Goal: Task Accomplishment & Management: Manage account settings

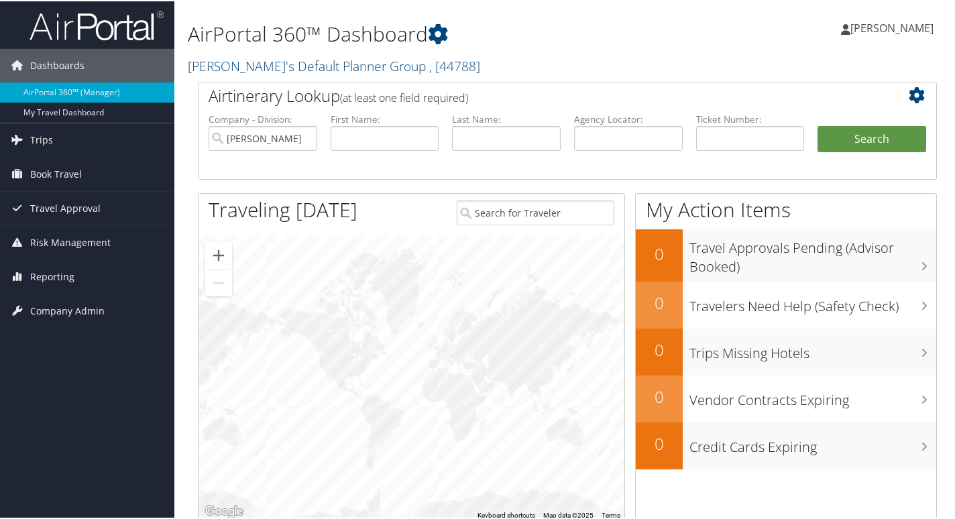
click at [877, 28] on span "[PERSON_NAME]" at bounding box center [892, 26] width 83 height 15
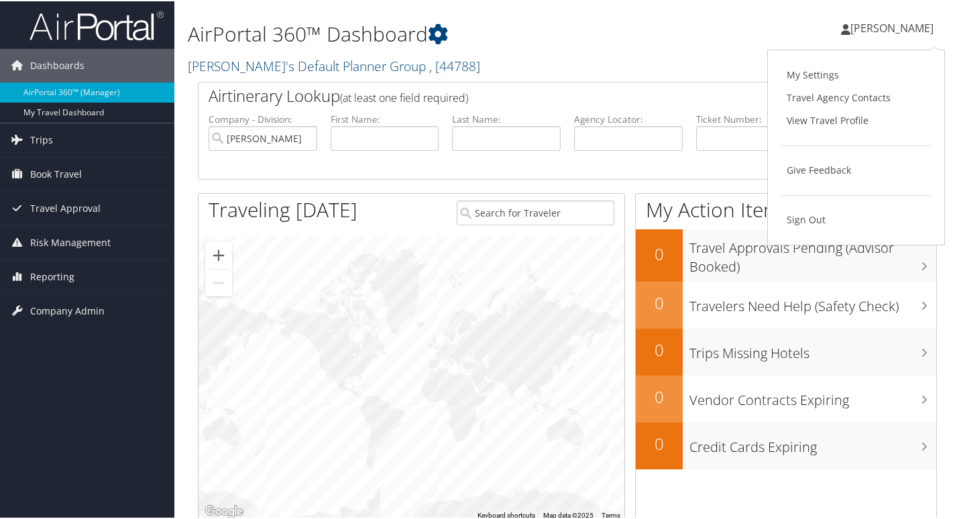
click at [739, 35] on div "[PERSON_NAME] [PERSON_NAME] My Settings Travel Agency Contacts View Travel Prof…" at bounding box center [801, 33] width 320 height 52
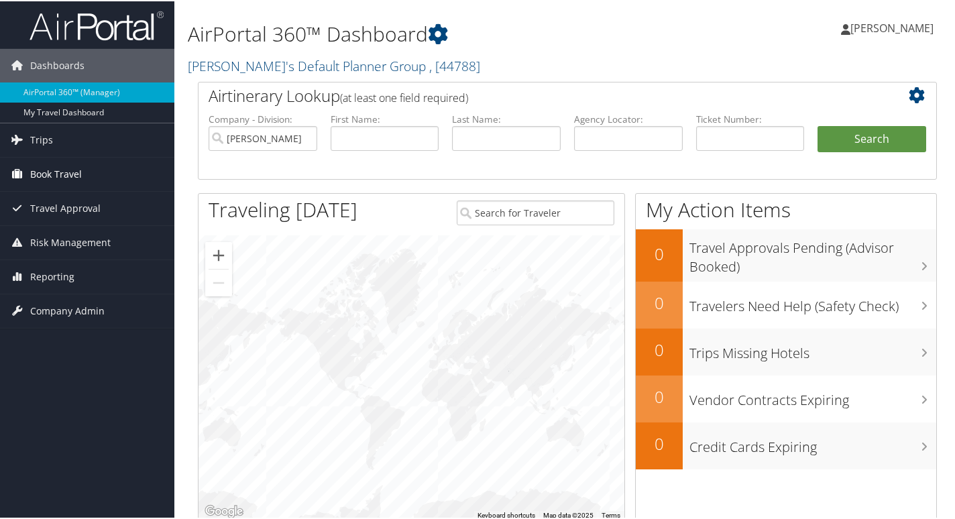
click at [35, 174] on span "Book Travel" at bounding box center [56, 173] width 52 height 34
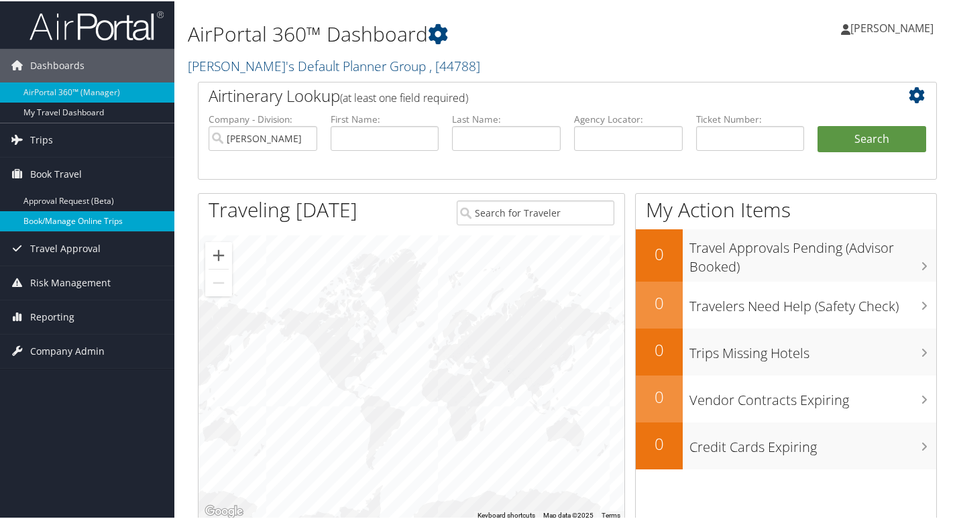
click at [48, 219] on link "Book/Manage Online Trips" at bounding box center [87, 220] width 174 height 20
click at [85, 213] on link "Book/Manage Online Trips" at bounding box center [87, 220] width 174 height 20
click at [876, 31] on span "[PERSON_NAME]" at bounding box center [892, 26] width 83 height 15
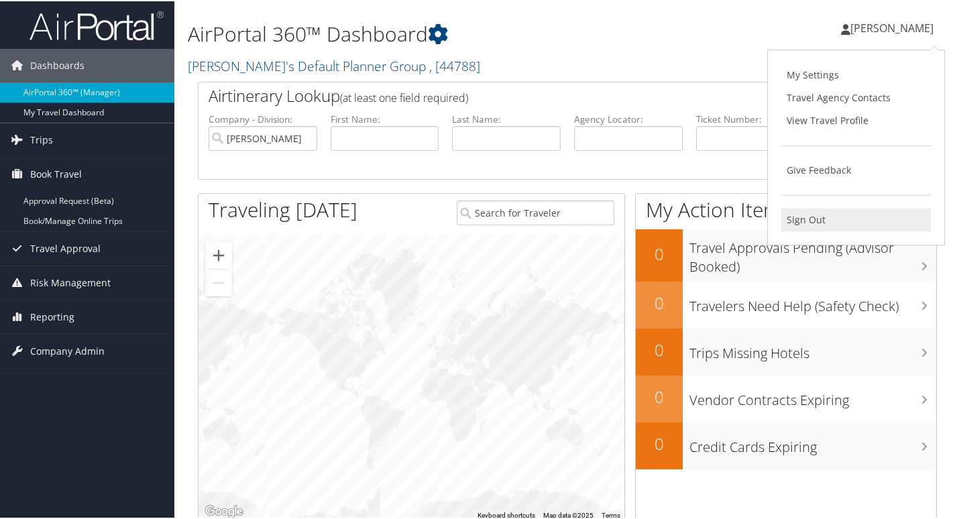
click at [799, 219] on link "Sign Out" at bounding box center [857, 218] width 150 height 23
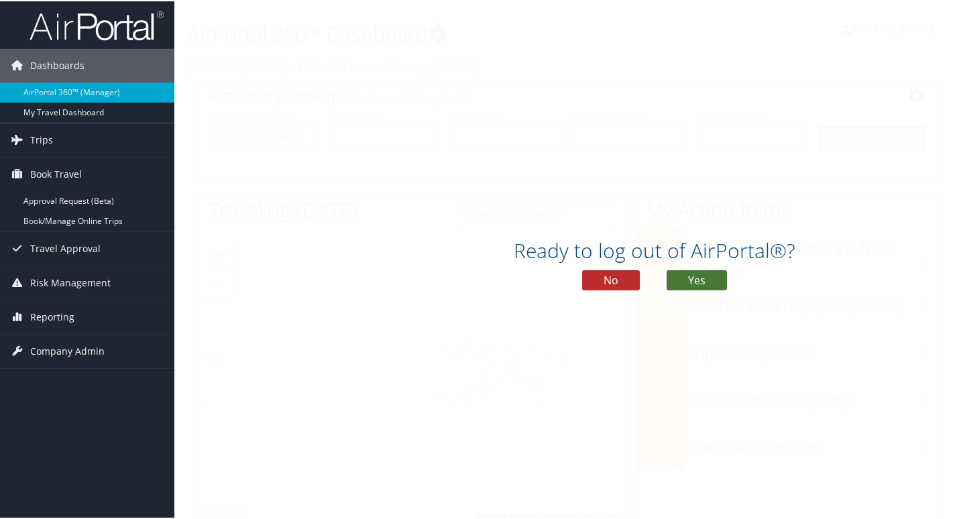
click at [688, 277] on button "Yes" at bounding box center [697, 279] width 60 height 20
